Goal: Task Accomplishment & Management: Use online tool/utility

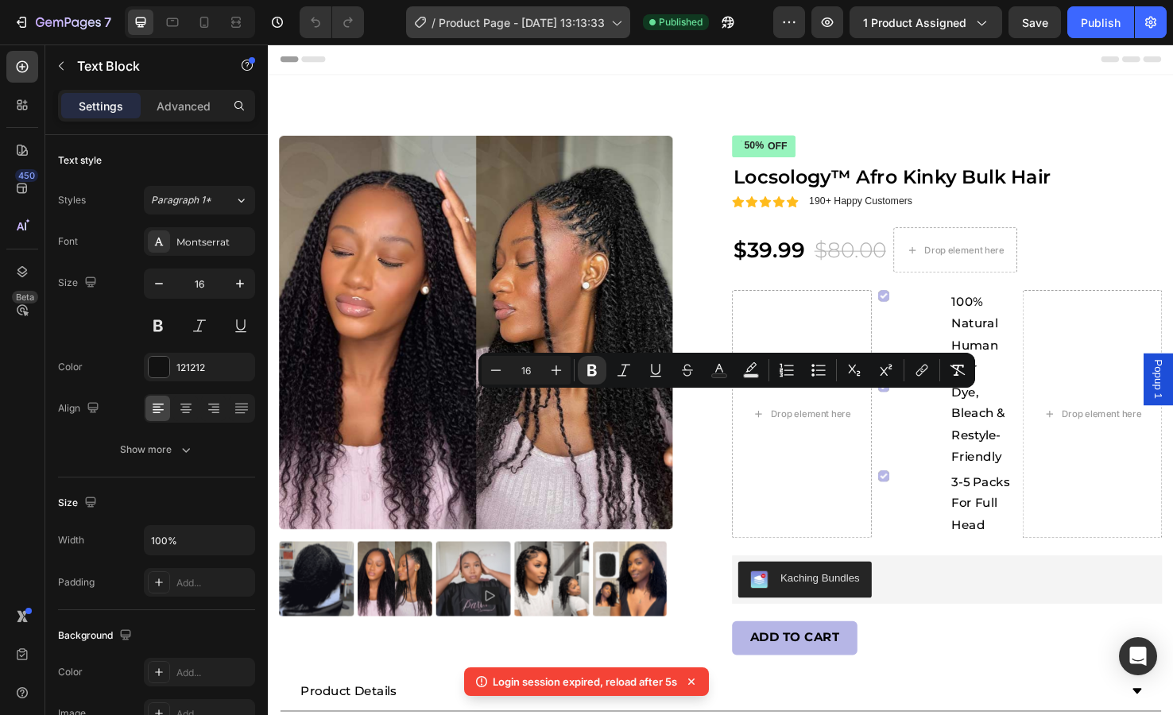
scroll to position [397, 0]
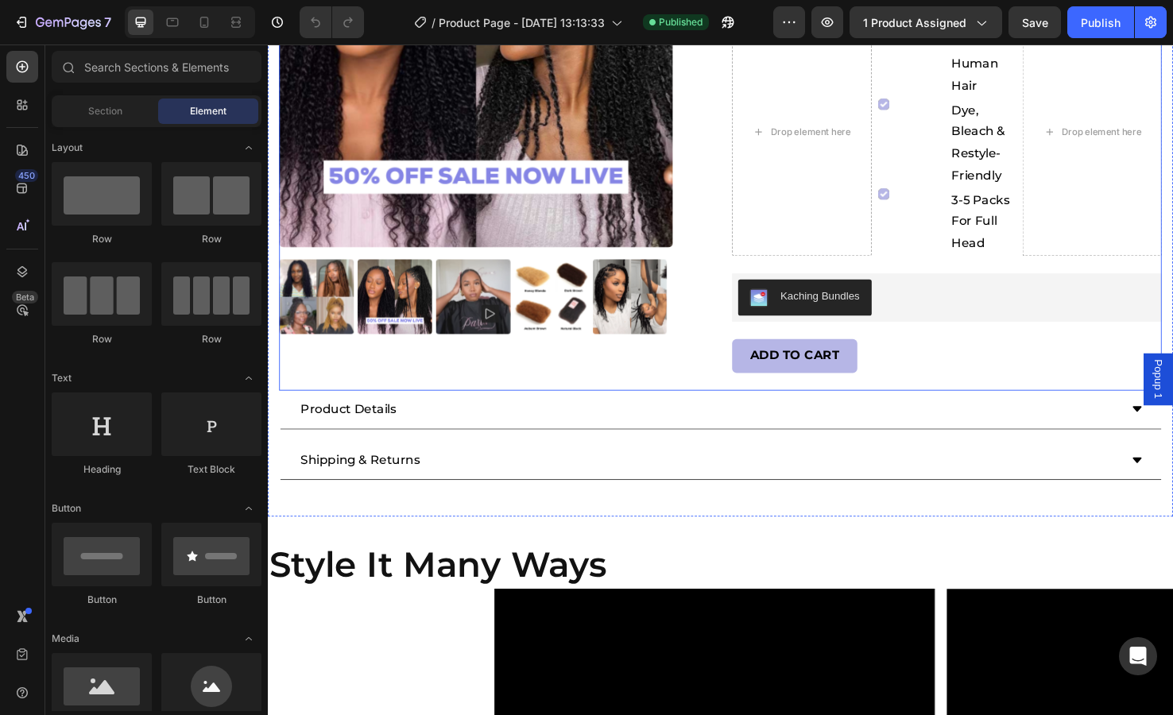
scroll to position [397, 0]
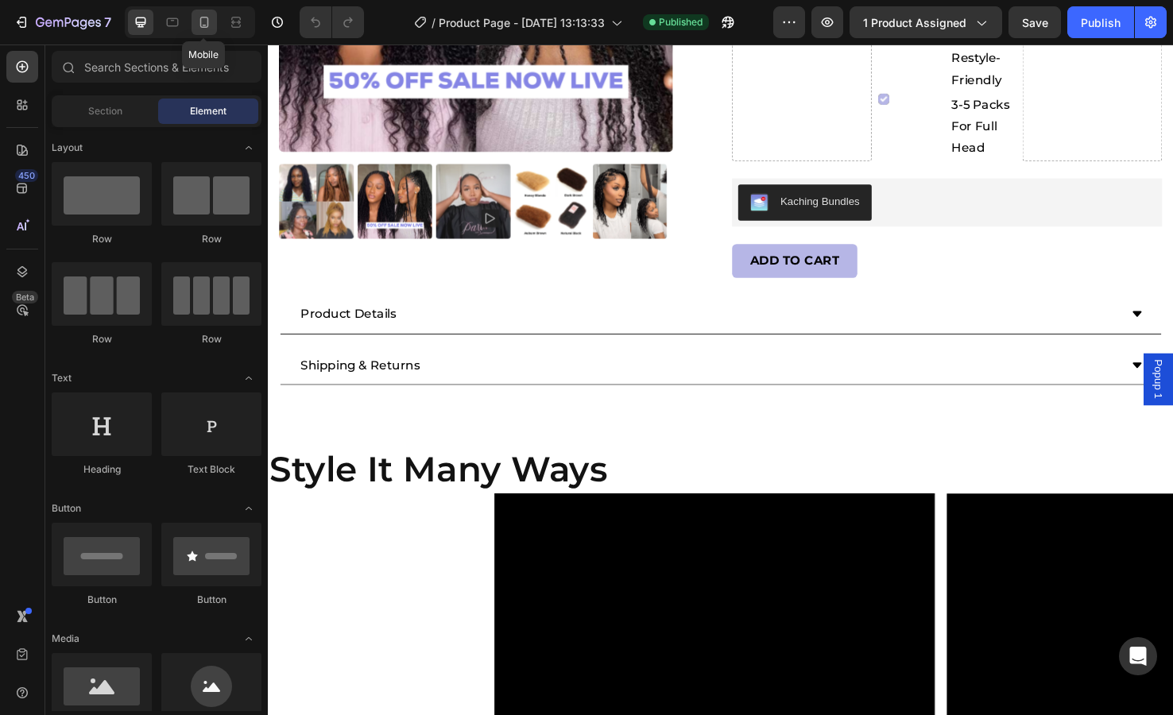
click at [197, 24] on icon at bounding box center [204, 22] width 16 height 16
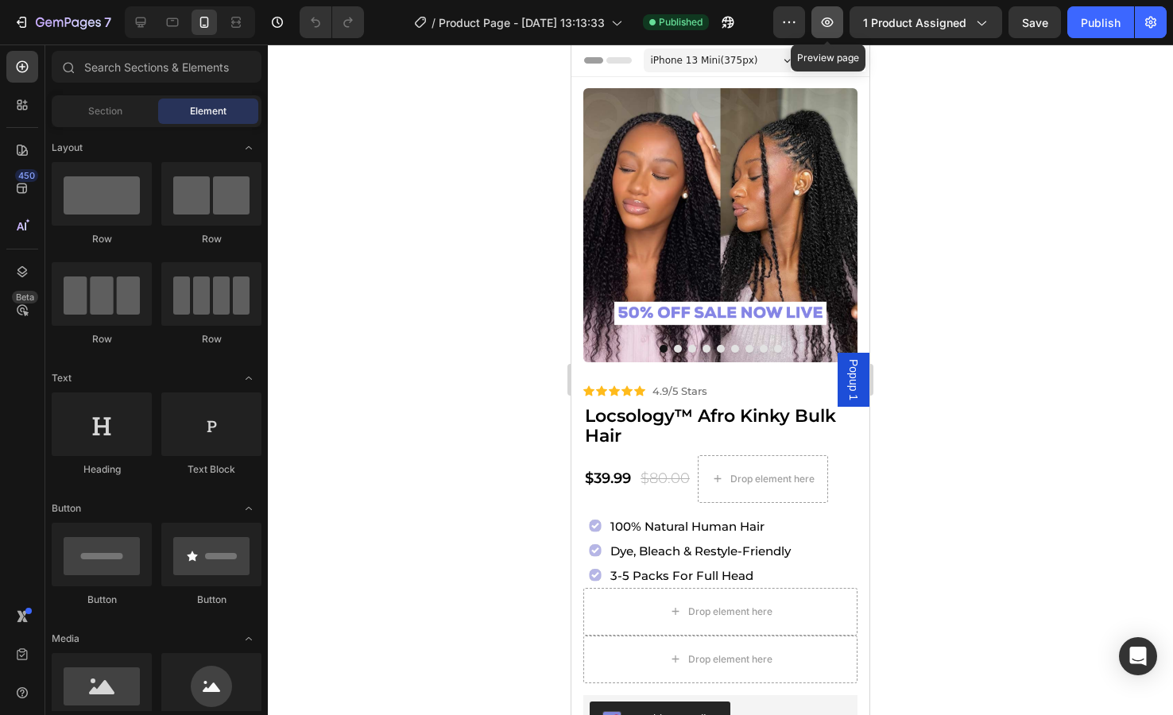
click at [832, 23] on icon "button" at bounding box center [828, 22] width 12 height 10
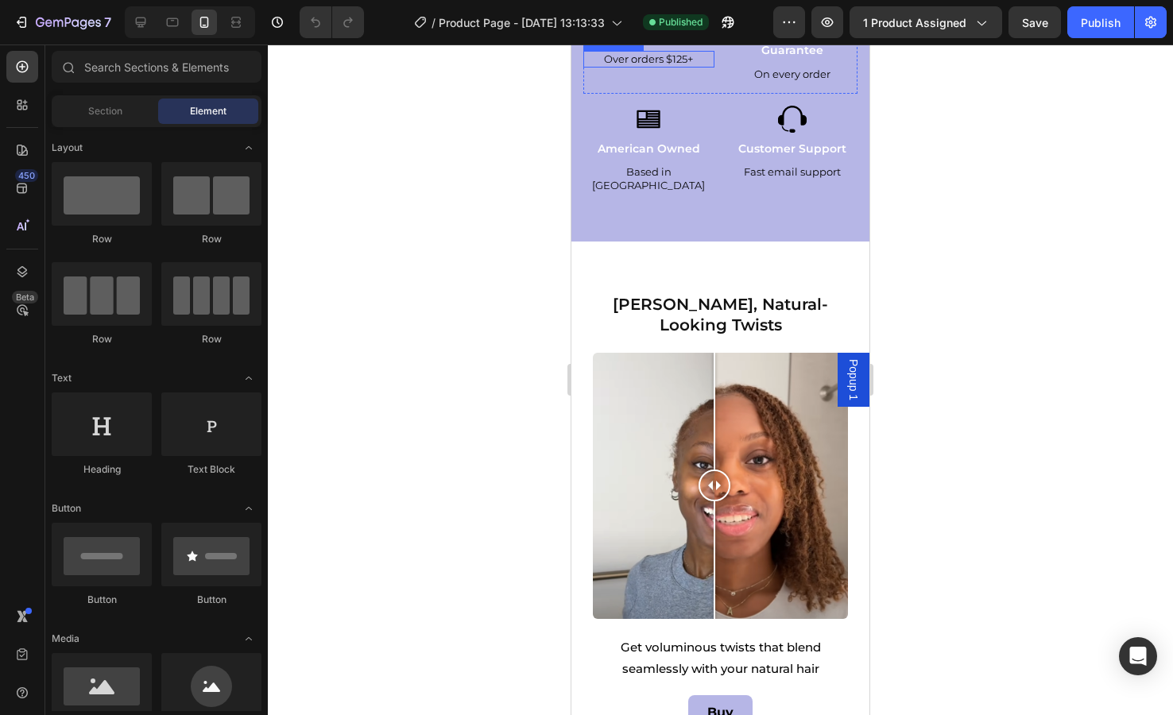
scroll to position [1272, 0]
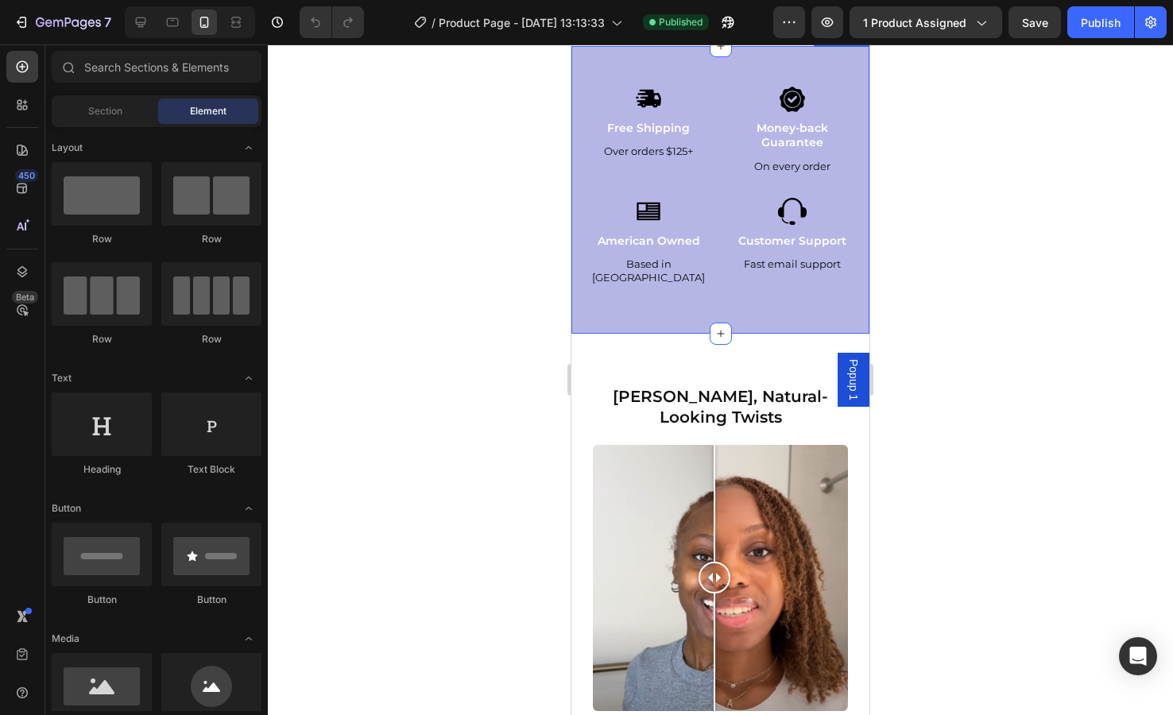
click at [583, 220] on div "Image Free Shipping Text Block Over orders $125+ Text Block Image Money-back Gu…" at bounding box center [721, 189] width 298 height 287
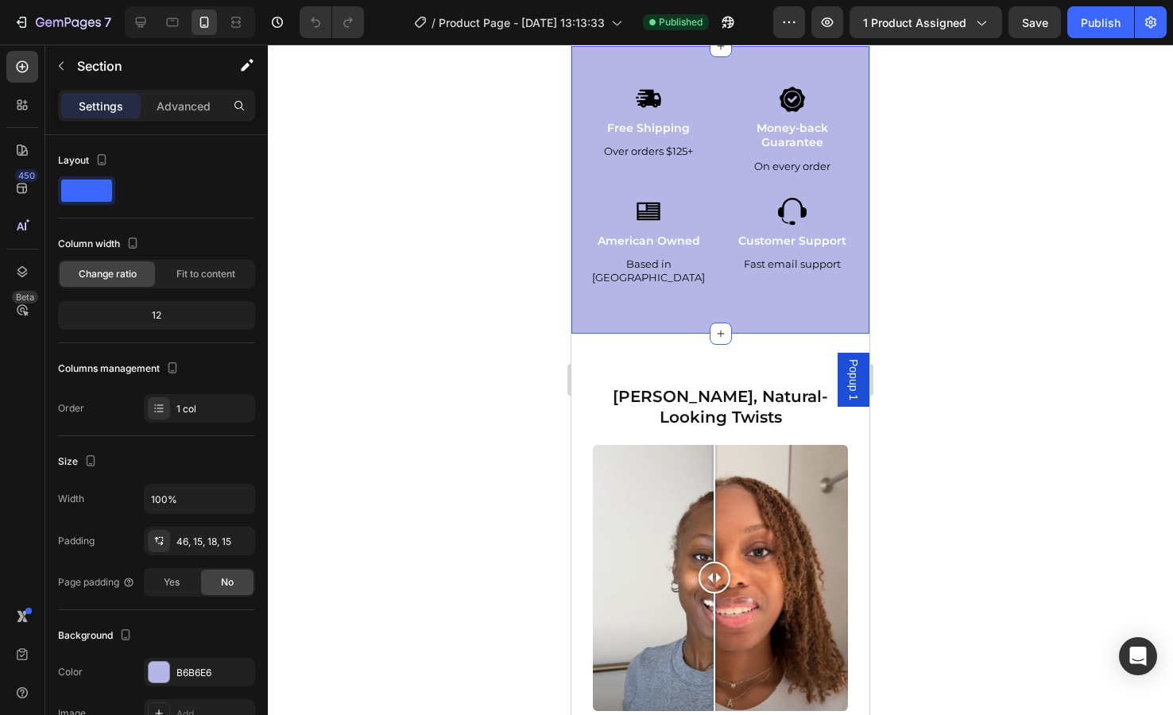
click at [955, 243] on div at bounding box center [720, 380] width 905 height 671
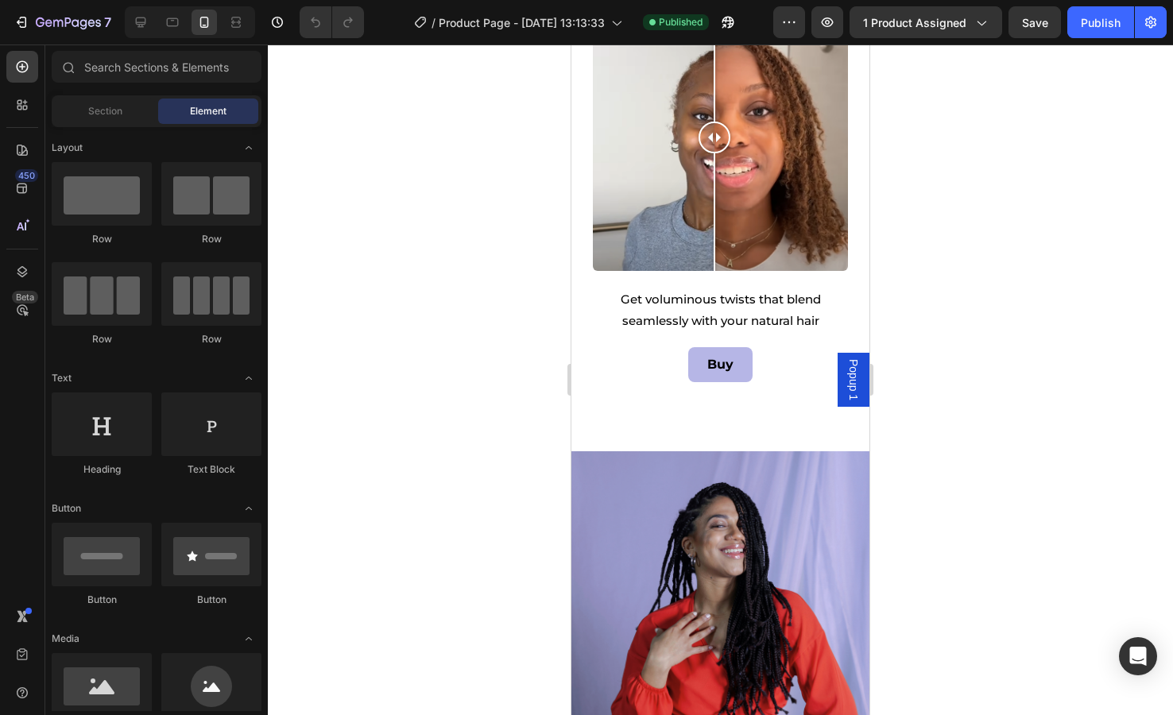
scroll to position [1987, 0]
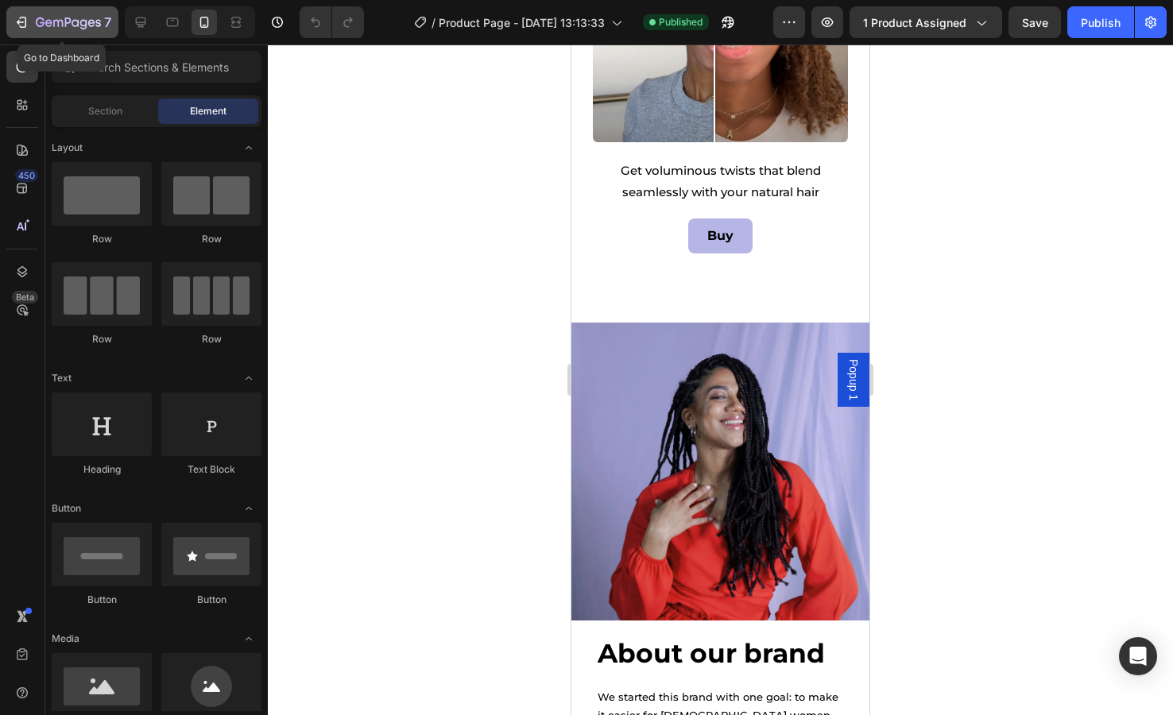
click at [35, 21] on div "7" at bounding box center [63, 22] width 98 height 19
